Goal: Communication & Community: Answer question/provide support

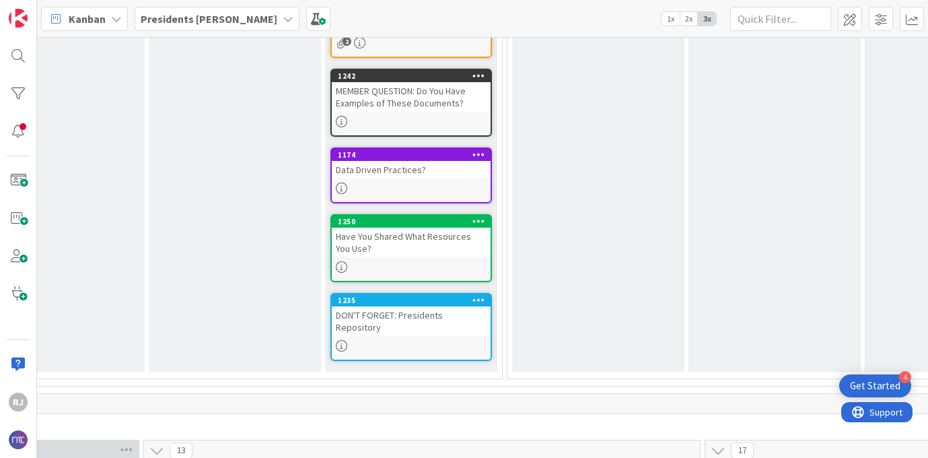
scroll to position [574, 85]
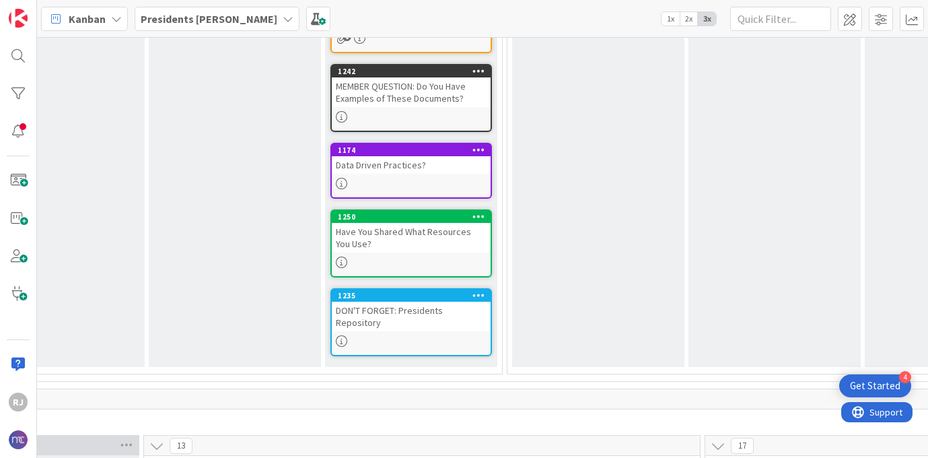
click at [433, 91] on div "MEMBER QUESTION: Do You Have Examples of These Documents?" at bounding box center [411, 92] width 159 height 30
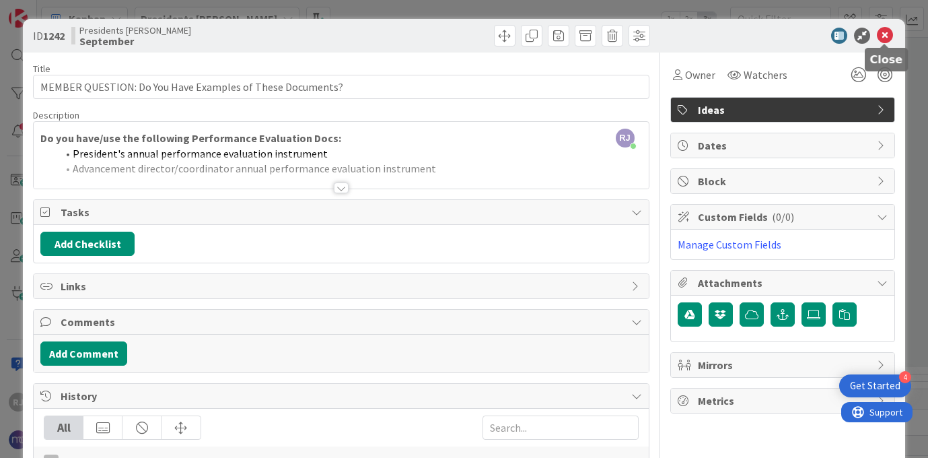
click at [889, 34] on icon at bounding box center [885, 36] width 16 height 16
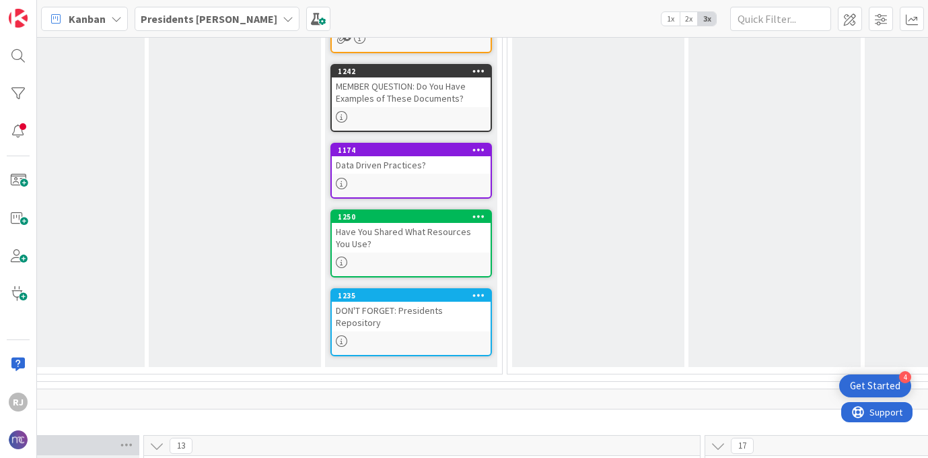
click at [425, 243] on div "Have You Shared What Resources You Use?" at bounding box center [411, 238] width 159 height 30
click at [425, 243] on div "76 Schedule 18 2025-2026 8 Q1 0 July NO COHORT CALLS Add Card... 1 August NO CO…" at bounding box center [482, 247] width 891 height 421
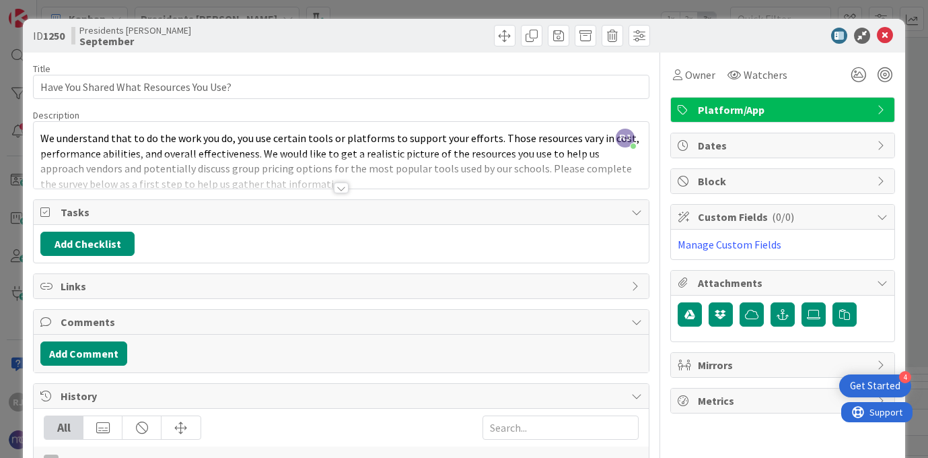
click at [341, 186] on div at bounding box center [341, 187] width 15 height 11
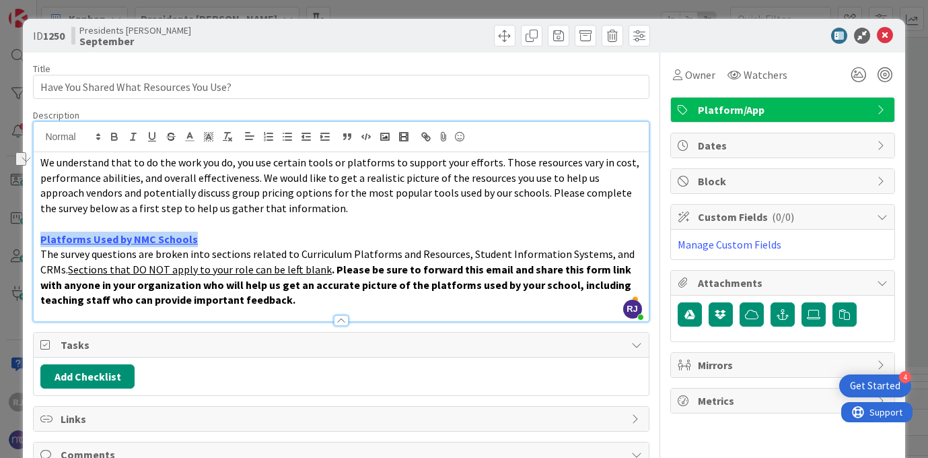
drag, startPoint x: 195, startPoint y: 242, endPoint x: 36, endPoint y: 242, distance: 159.5
click at [36, 242] on div "ID 1250 Presidents Cohort Calls September Title 39 / 128 Have You Shared What R…" at bounding box center [464, 229] width 928 height 458
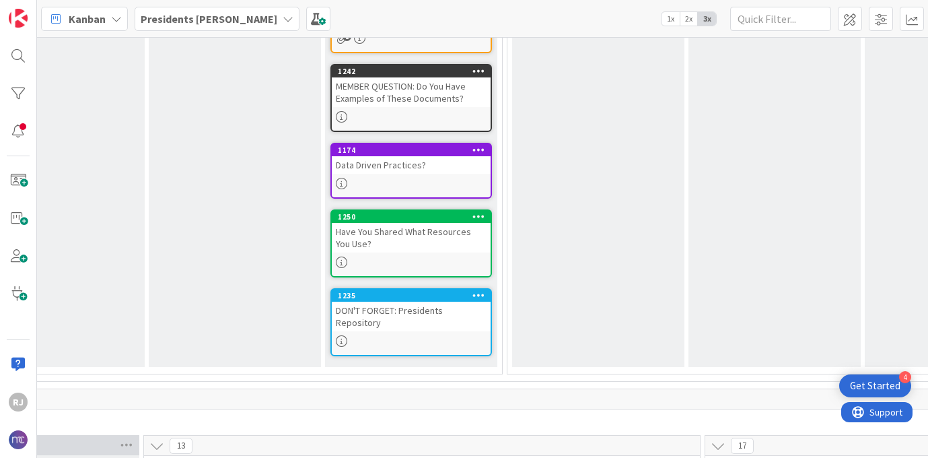
click at [424, 240] on div "Have You Shared What Resources You Use?" at bounding box center [411, 238] width 159 height 30
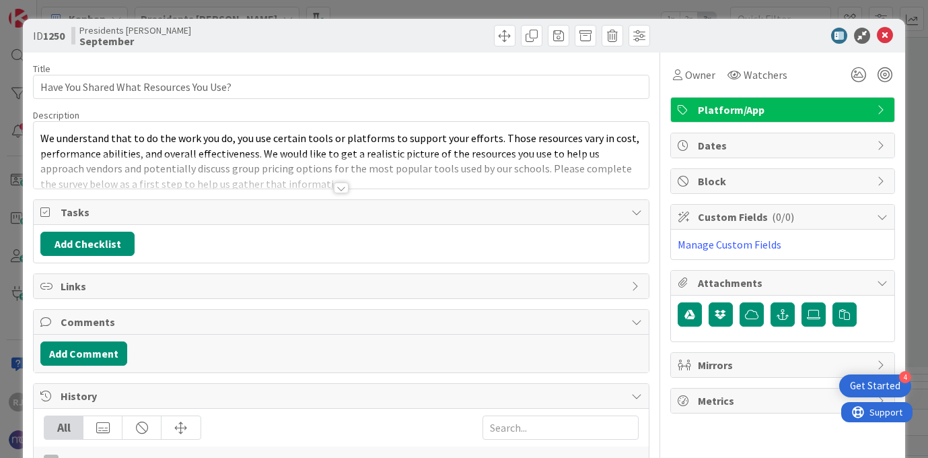
click at [343, 183] on div at bounding box center [341, 187] width 15 height 11
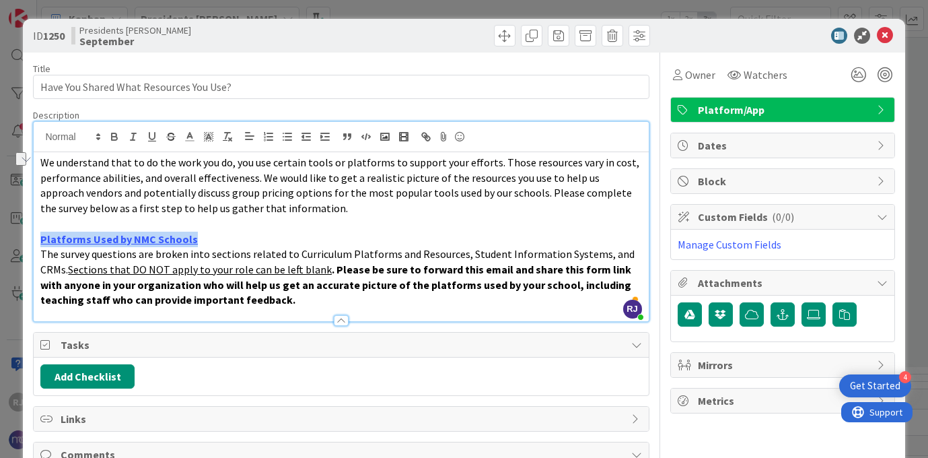
drag, startPoint x: 203, startPoint y: 236, endPoint x: 38, endPoint y: 246, distance: 165.1
click at [38, 246] on div "We understand that to do the work you do, you use certain tools or platforms to…" at bounding box center [341, 236] width 614 height 169
copy link "Platforms Used by NMC Schools"
click at [884, 32] on icon at bounding box center [885, 36] width 16 height 16
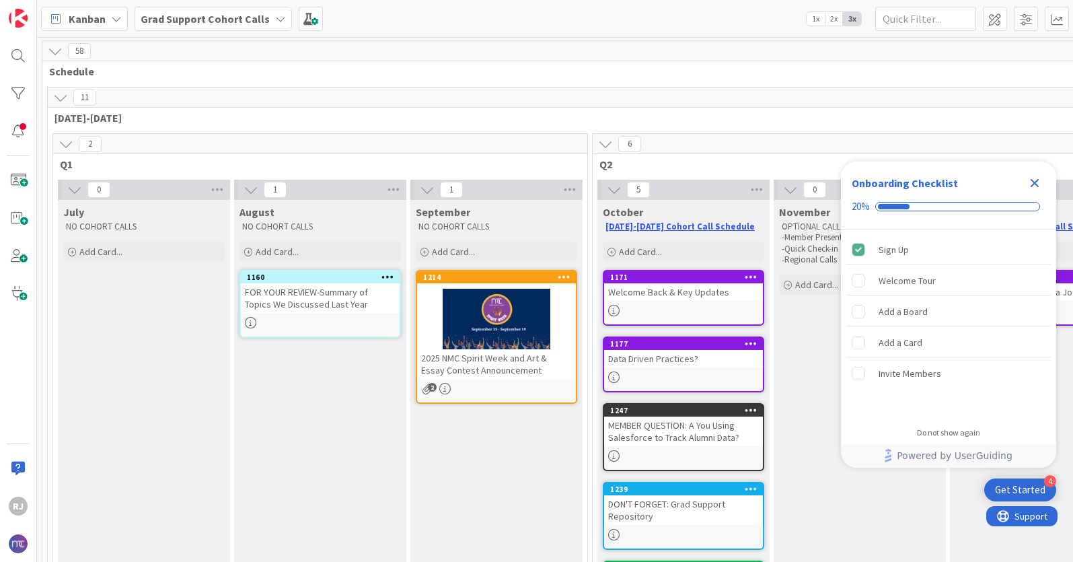
click at [227, 17] on b "Grad Support Cohort Calls" at bounding box center [205, 18] width 129 height 13
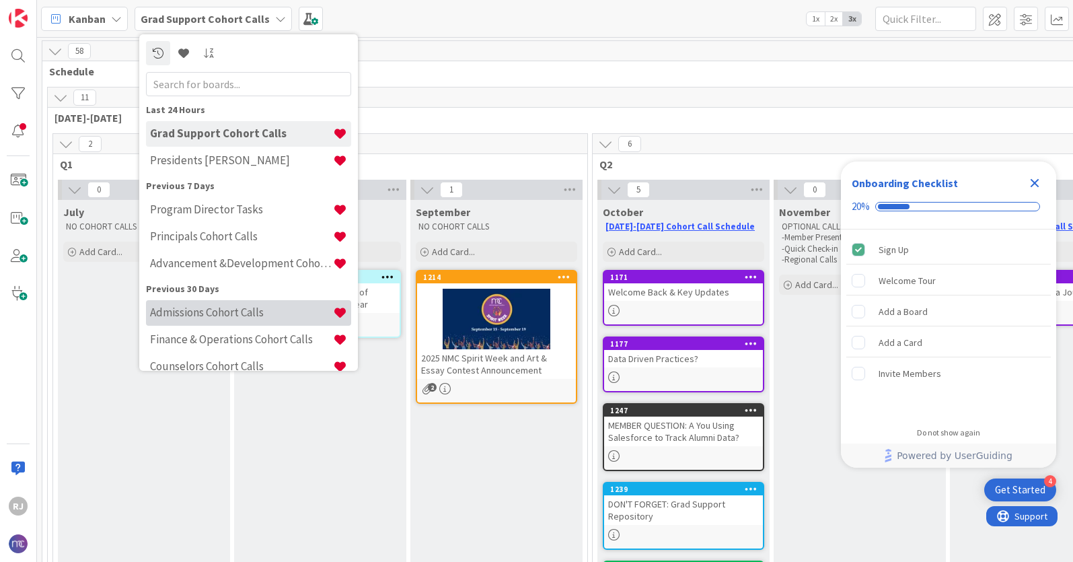
click at [203, 307] on h4 "Admissions Cohort Calls" at bounding box center [241, 312] width 183 height 13
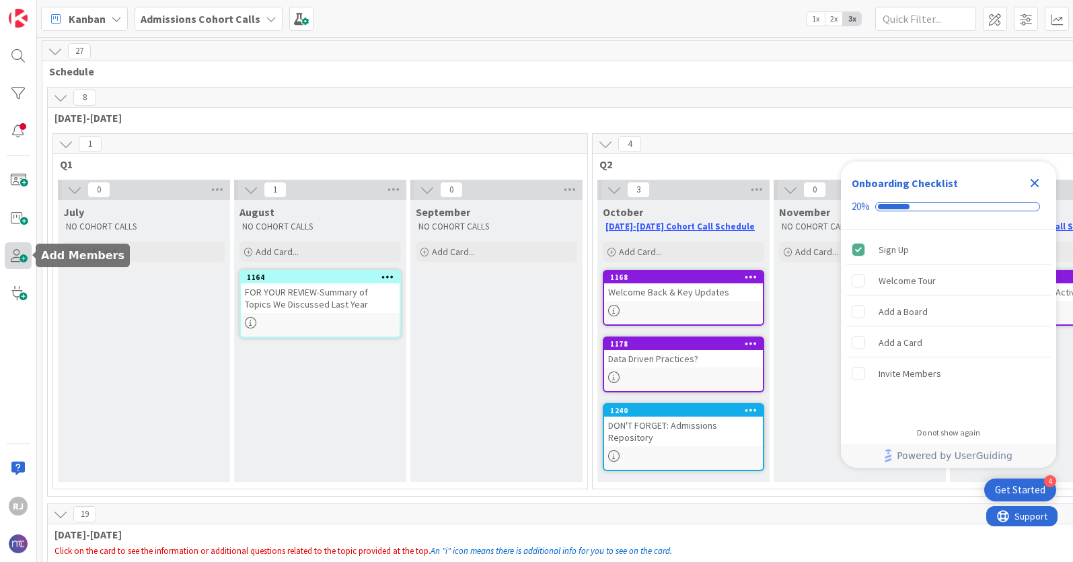
click at [22, 248] on span at bounding box center [18, 255] width 27 height 27
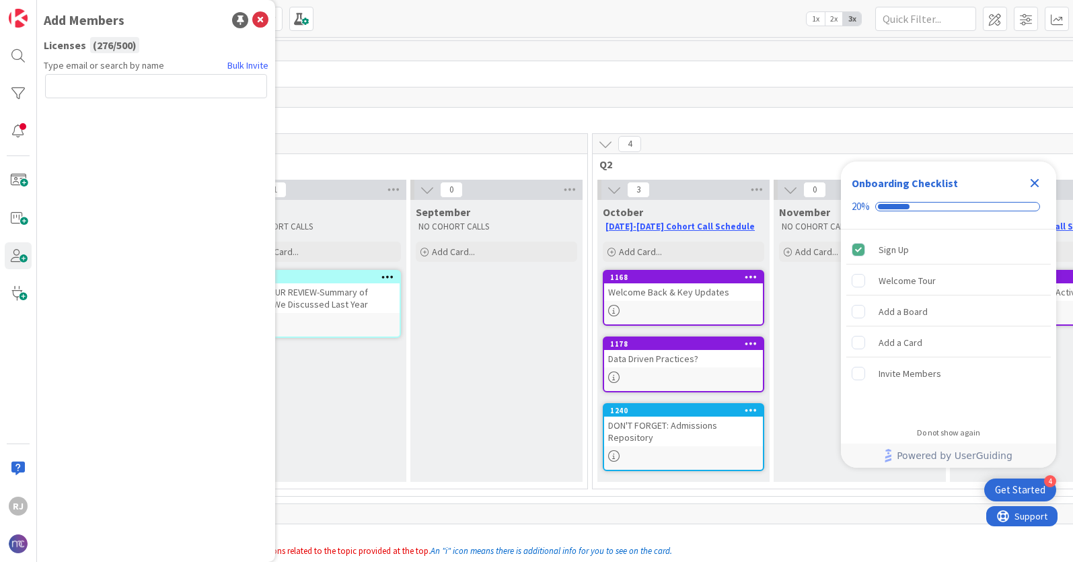
click at [186, 90] on input "text" at bounding box center [156, 86] width 222 height 24
type input "[PERSON_NAME][EMAIL_ADDRESS][PERSON_NAME][DOMAIN_NAME]"
click at [83, 110] on button "Send Invite" at bounding box center [81, 116] width 72 height 24
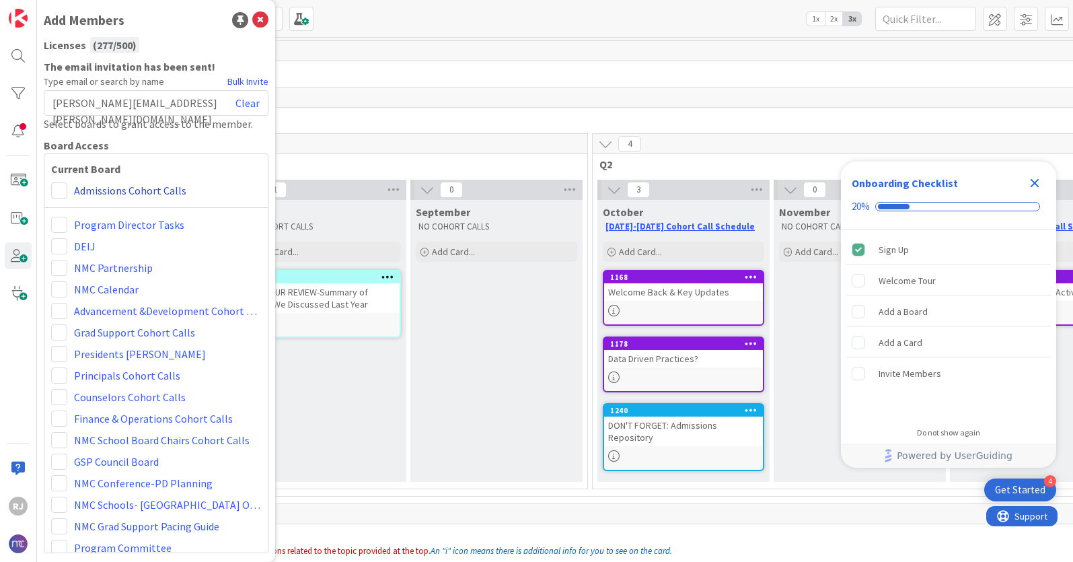
click at [133, 189] on link "Admissions Cohort Calls" at bounding box center [130, 190] width 112 height 16
click at [61, 190] on span at bounding box center [59, 190] width 16 height 16
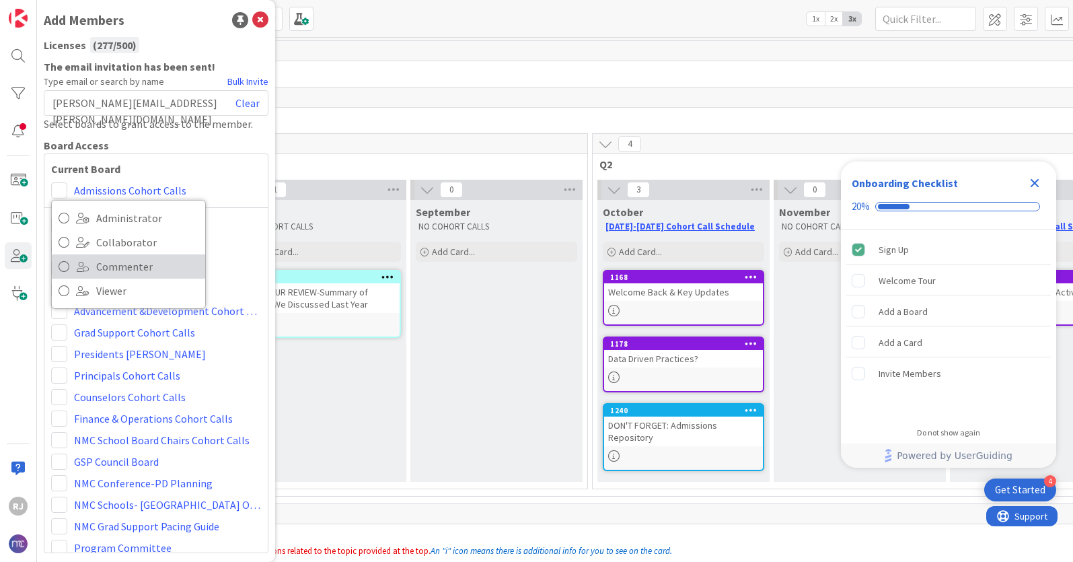
click at [91, 269] on link "Commenter" at bounding box center [128, 266] width 153 height 24
